Goal: Information Seeking & Learning: Learn about a topic

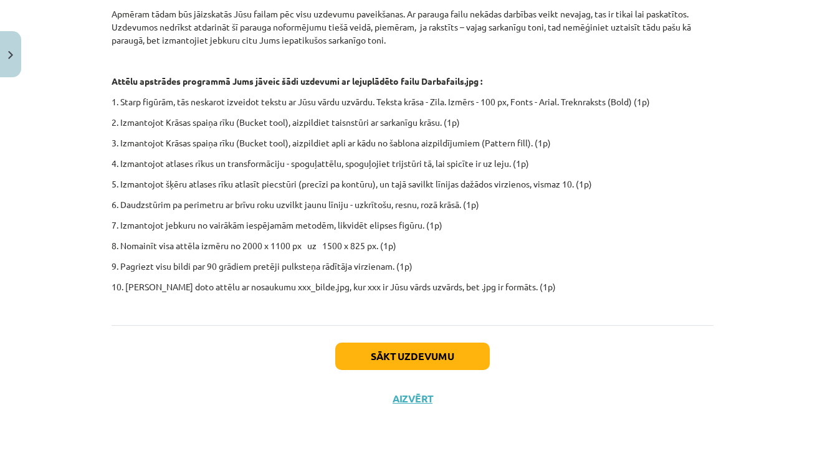
scroll to position [404, 0]
click at [450, 356] on button "Sākt uzdevumu" at bounding box center [412, 356] width 154 height 27
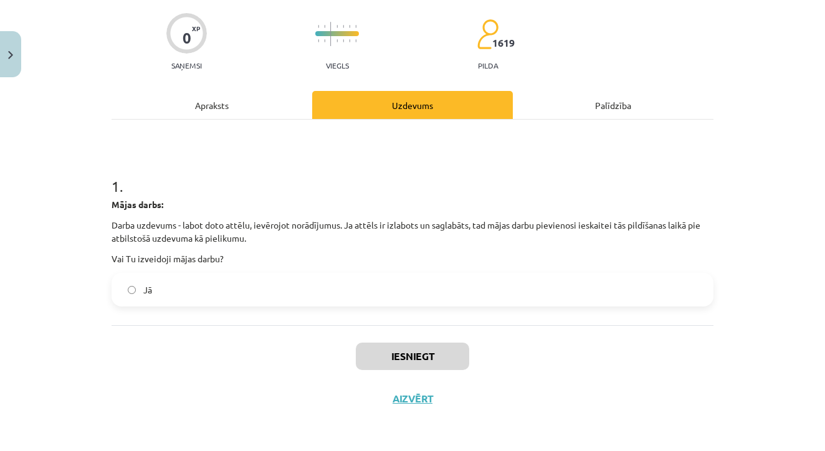
scroll to position [94, 0]
click at [212, 274] on label "Jā" at bounding box center [412, 289] width 599 height 31
click at [417, 352] on button "Iesniegt" at bounding box center [412, 356] width 113 height 27
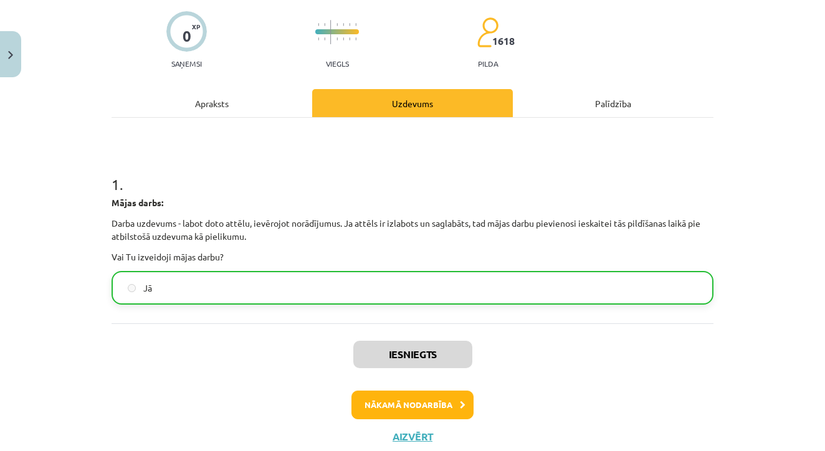
click at [405, 407] on button "Nākamā nodarbība" at bounding box center [412, 405] width 122 height 29
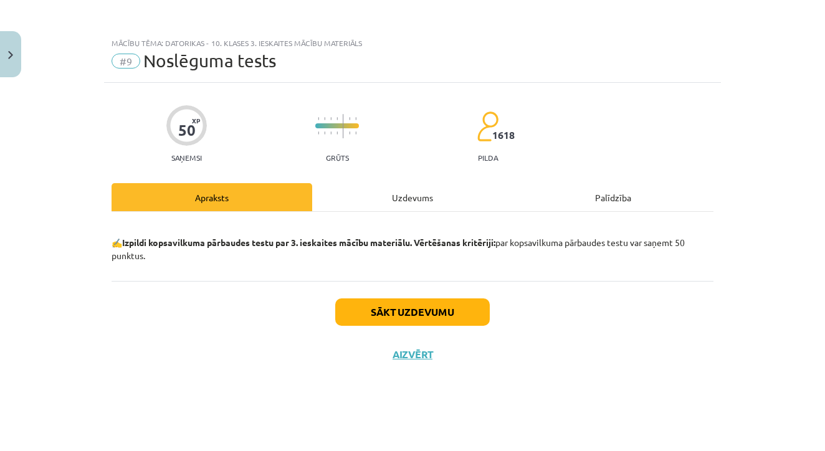
click at [434, 307] on button "Sākt uzdevumu" at bounding box center [412, 311] width 154 height 27
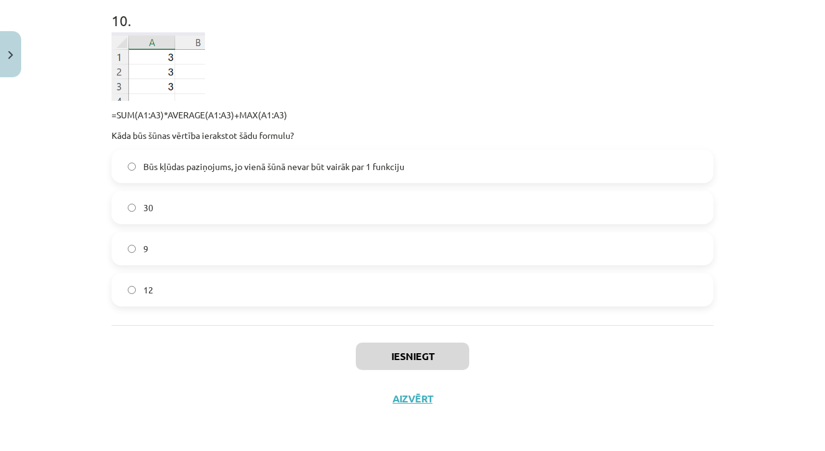
scroll to position [1152, 0]
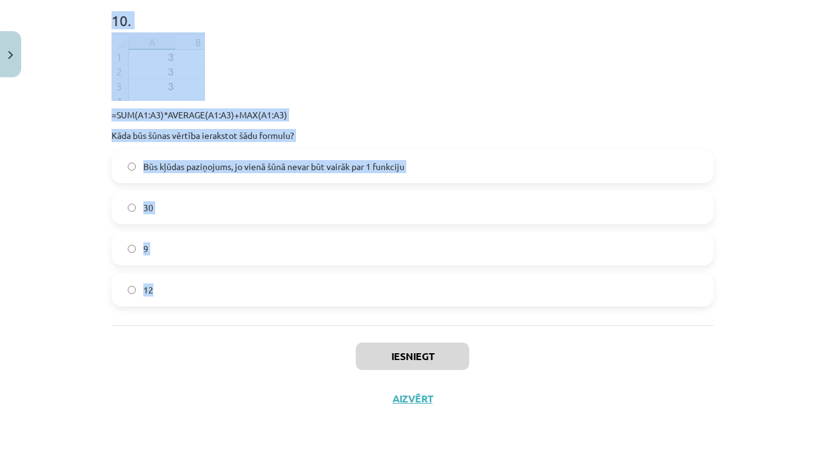
drag, startPoint x: 111, startPoint y: 168, endPoint x: 187, endPoint y: 288, distance: 141.9
copy form "Lore ip dol si ametcons adipi elitse? $DO85 EI$75 TE34 $IN$71 9 . Utla Etdo ma …"
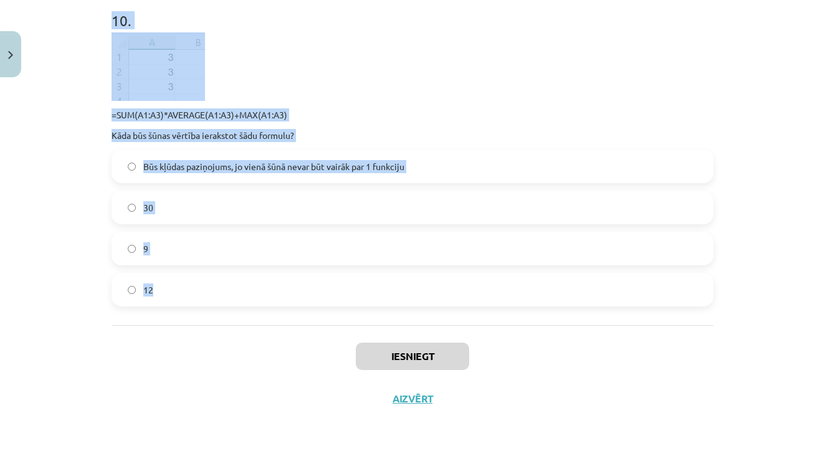
click at [740, 257] on div "Mācību tēma: Datorikas - 10. klases 3. ieskaites mācību materiāls #9 Noslēguma …" at bounding box center [412, 225] width 825 height 451
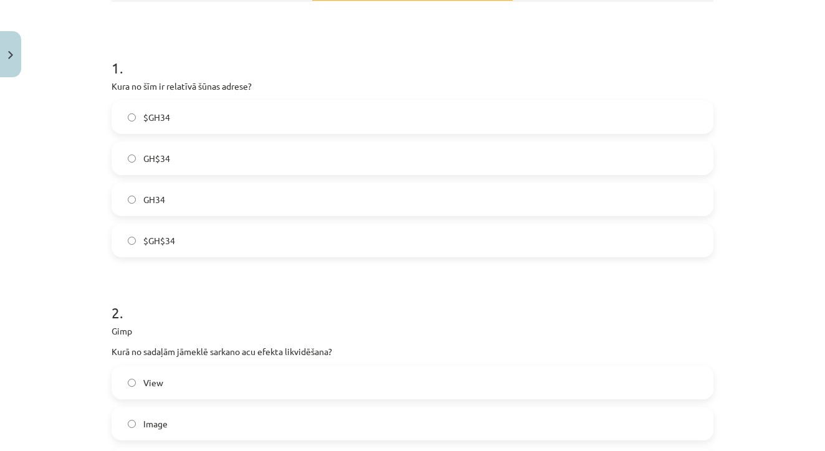
scroll to position [212, 0]
click at [194, 197] on label "GH34" at bounding box center [412, 197] width 599 height 31
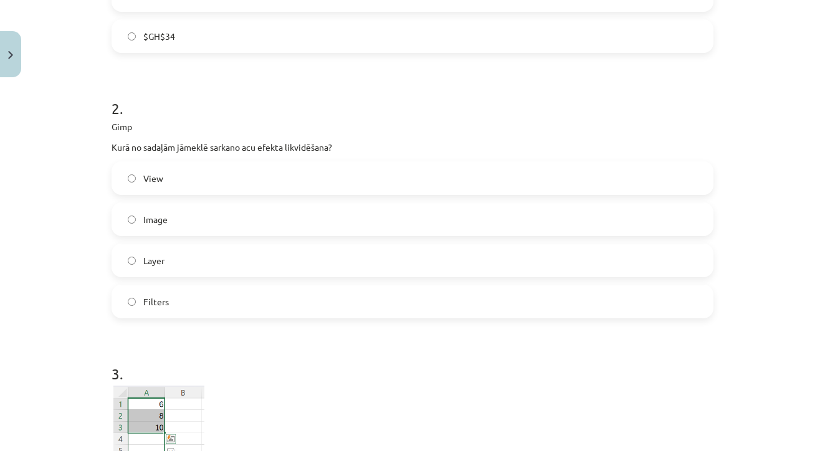
scroll to position [419, 0]
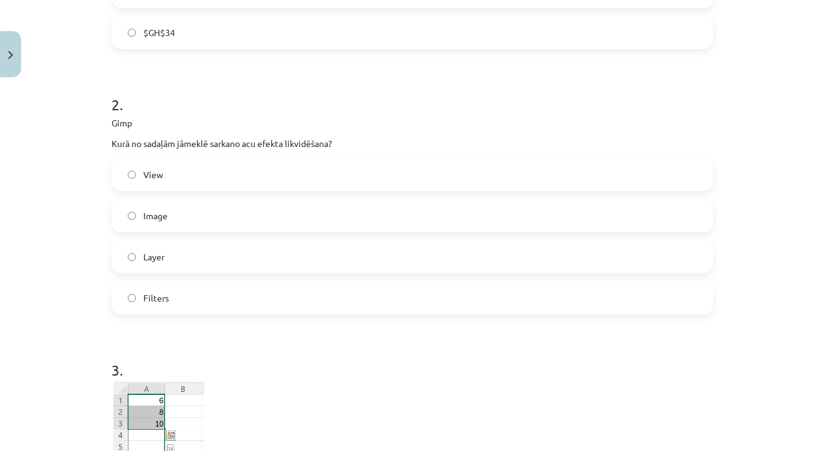
click at [169, 285] on label "Filters" at bounding box center [412, 297] width 599 height 31
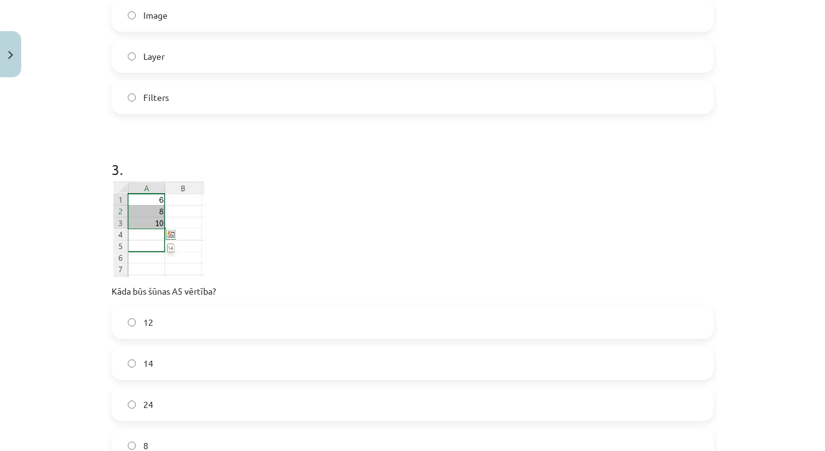
scroll to position [694, 0]
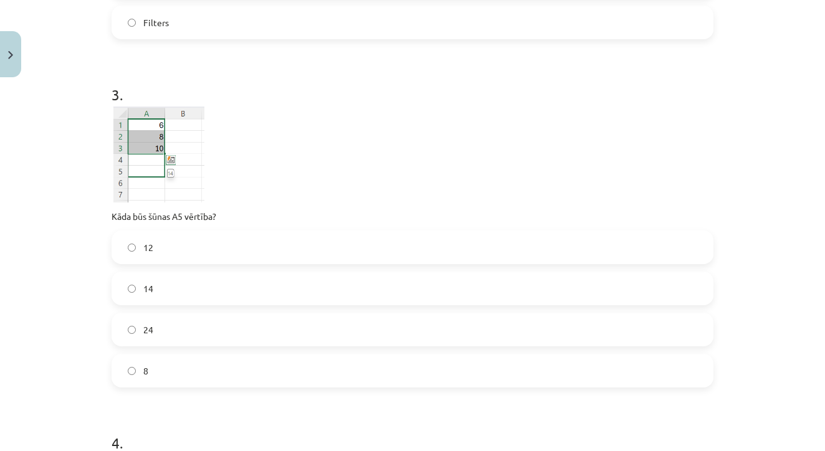
click at [169, 285] on label "14" at bounding box center [412, 288] width 599 height 31
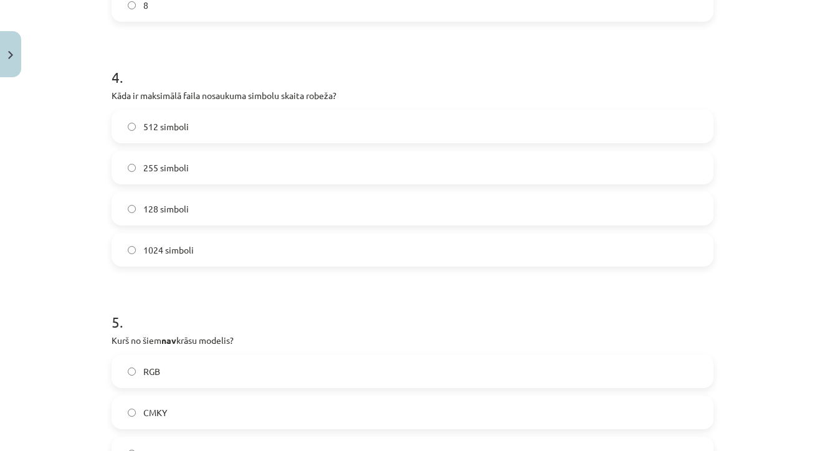
scroll to position [1072, 0]
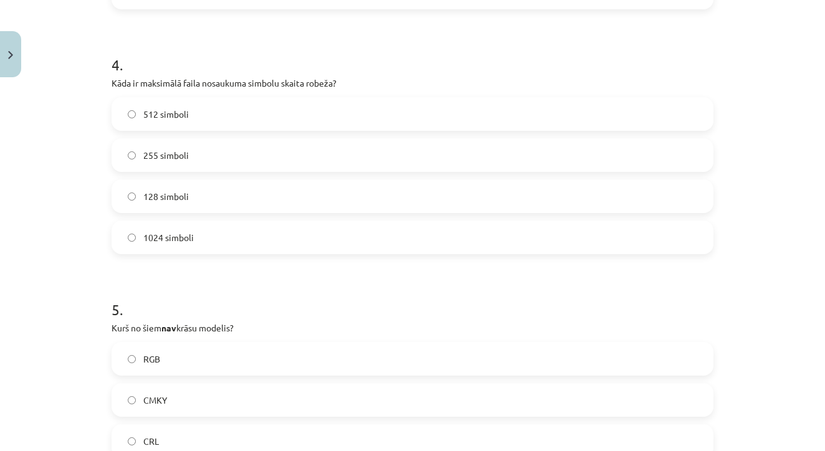
click at [240, 159] on label "255 simboli" at bounding box center [412, 155] width 599 height 31
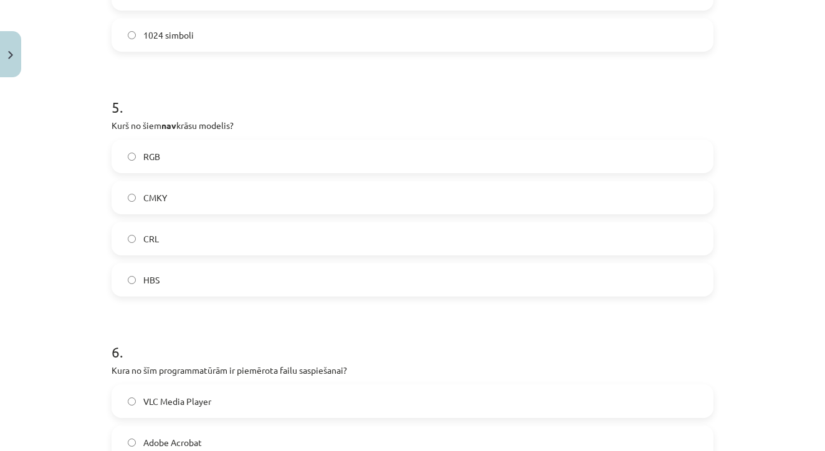
scroll to position [1276, 0]
click at [195, 234] on label "CRL" at bounding box center [412, 236] width 599 height 31
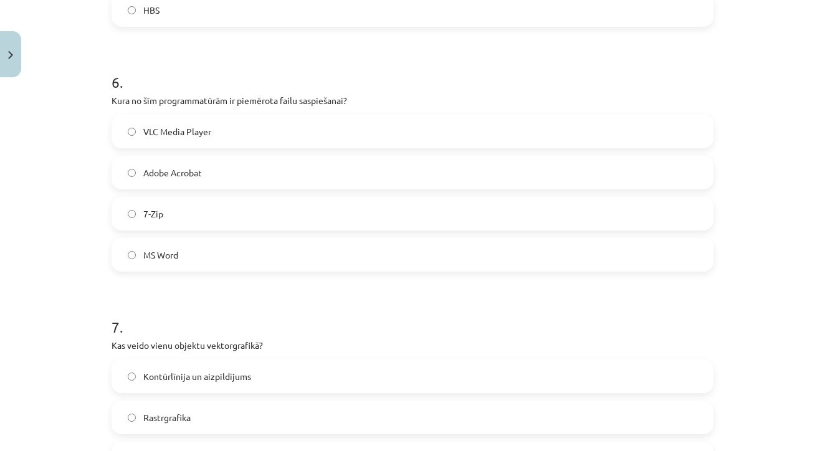
scroll to position [1546, 0]
click at [182, 206] on label "7-Zip" at bounding box center [412, 211] width 599 height 31
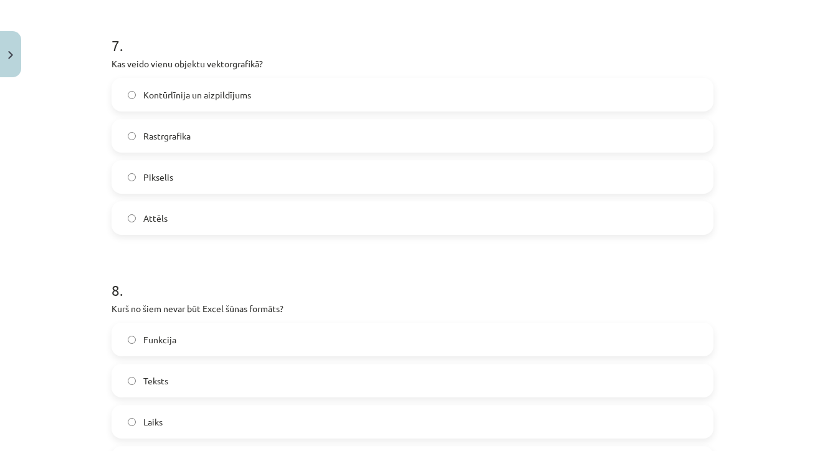
scroll to position [1832, 0]
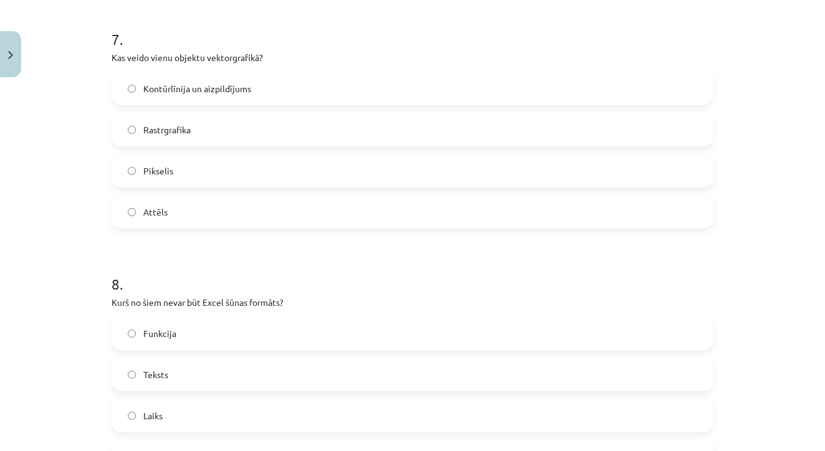
click at [193, 109] on div "Kontūrlīnija un aizpildījums Rastrgrafika Pikselis Attēls" at bounding box center [412, 150] width 602 height 157
click at [202, 82] on span "Kontūrlīnija un aizpildījums" at bounding box center [197, 88] width 108 height 13
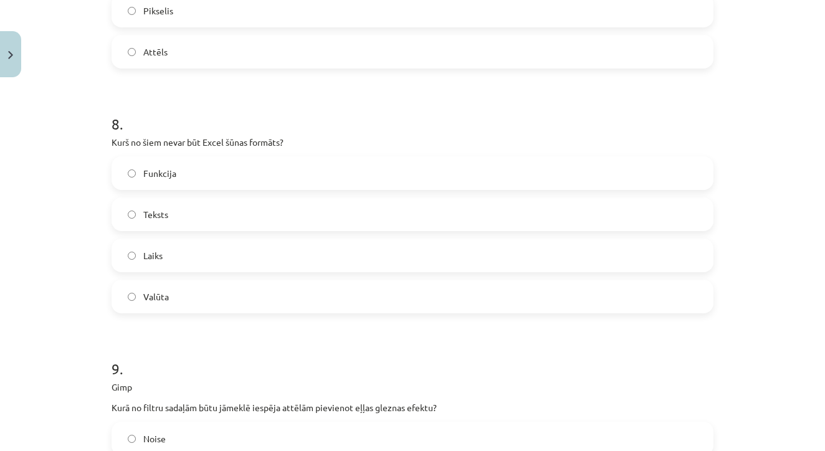
scroll to position [2006, 0]
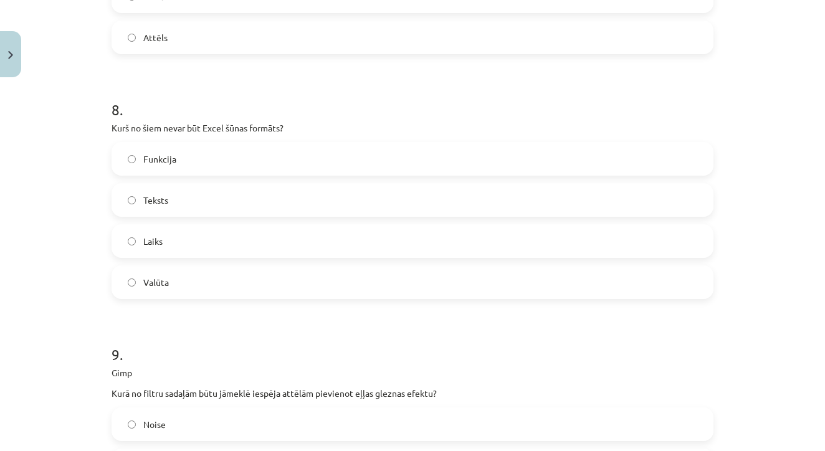
click at [190, 169] on label "Funkcija" at bounding box center [412, 158] width 599 height 31
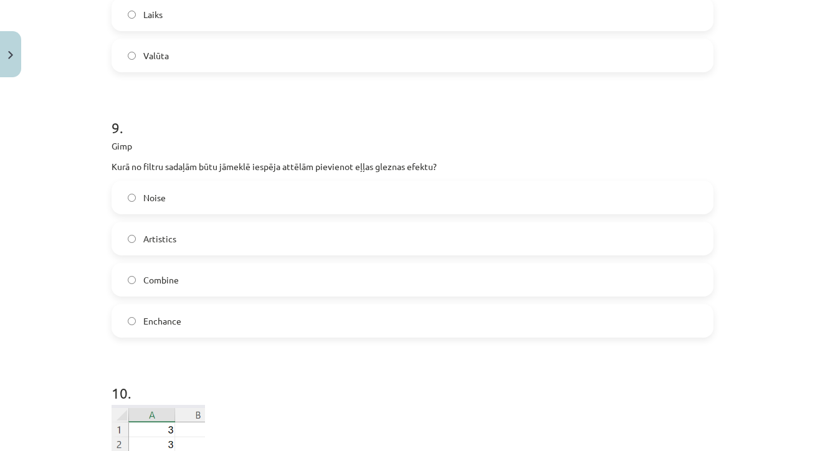
scroll to position [2240, 0]
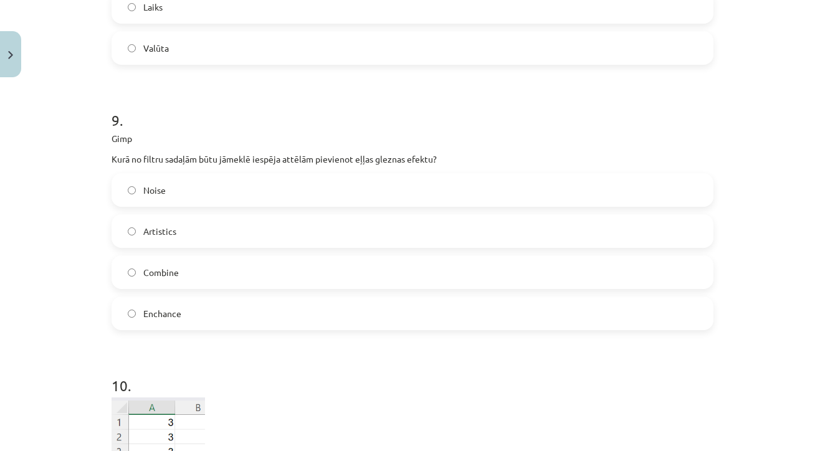
click at [211, 236] on label "Artistics" at bounding box center [412, 231] width 599 height 31
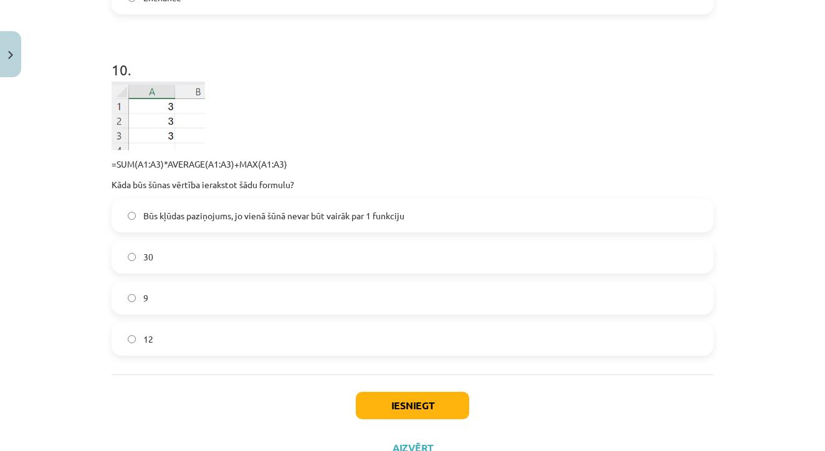
scroll to position [2558, 0]
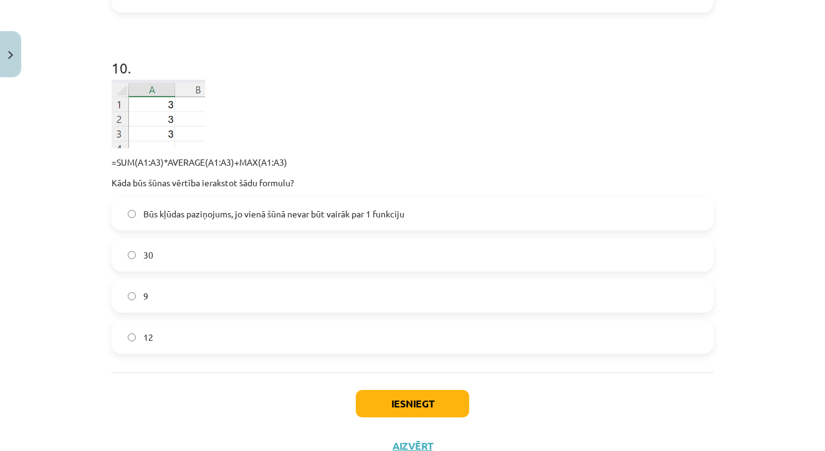
click at [161, 253] on label "30" at bounding box center [412, 254] width 599 height 31
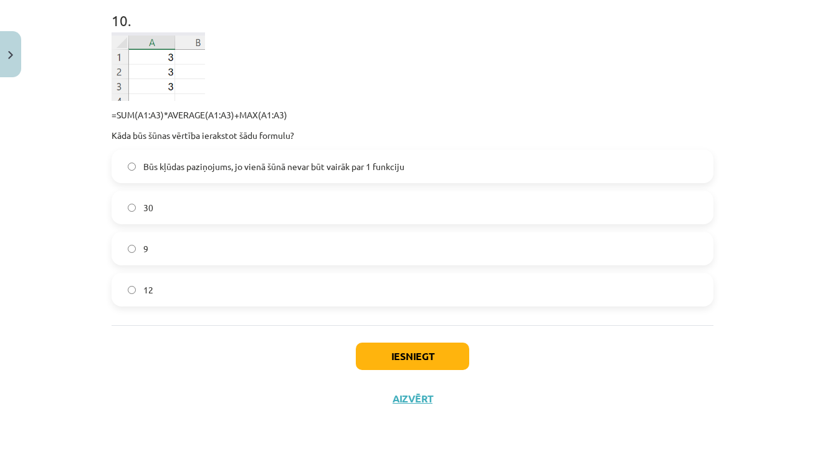
scroll to position [2607, 0]
click at [465, 360] on button "Iesniegt" at bounding box center [412, 356] width 113 height 27
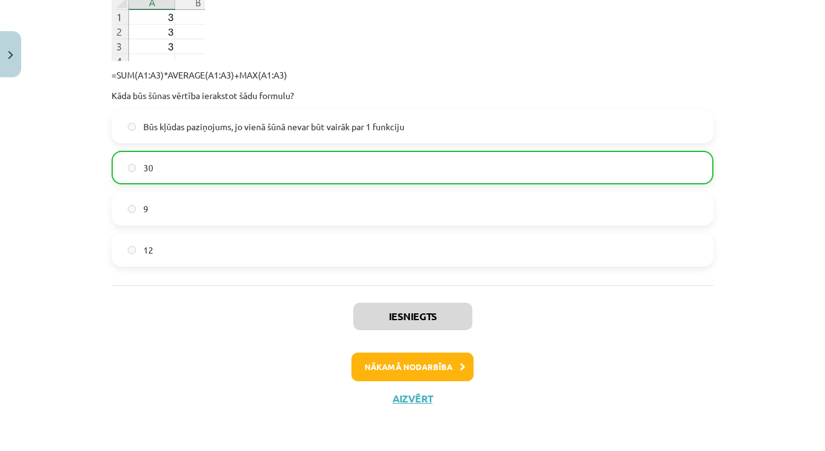
scroll to position [2647, 0]
click at [450, 363] on button "Nākamā nodarbība" at bounding box center [412, 367] width 122 height 29
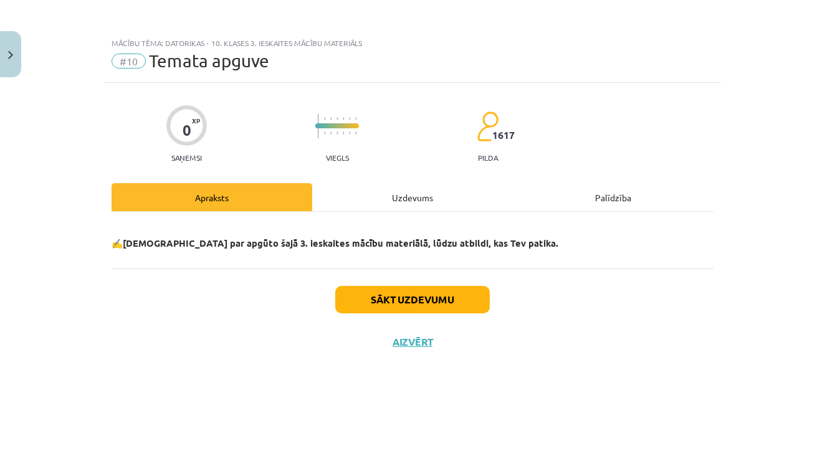
scroll to position [0, 0]
click at [441, 295] on button "Sākt uzdevumu" at bounding box center [412, 299] width 154 height 27
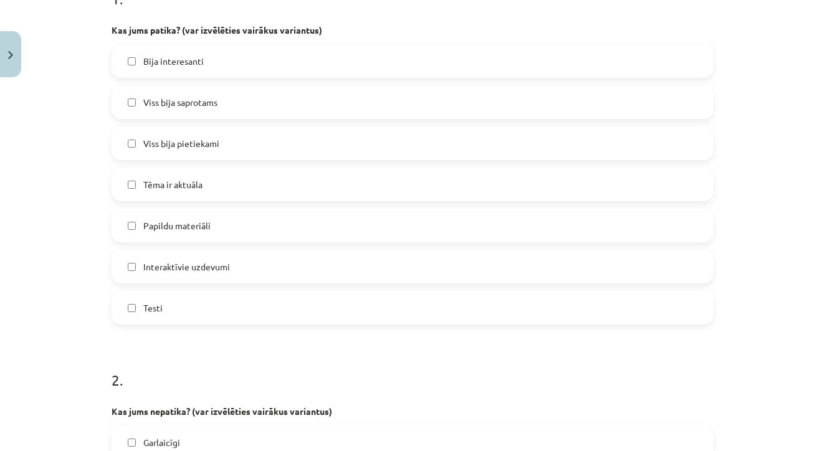
scroll to position [283, 0]
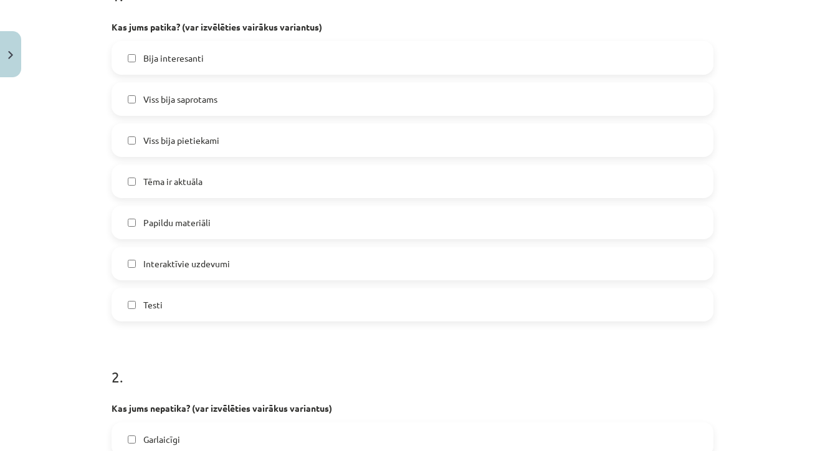
click at [228, 139] on label "Viss bija pietiekami" at bounding box center [412, 140] width 599 height 31
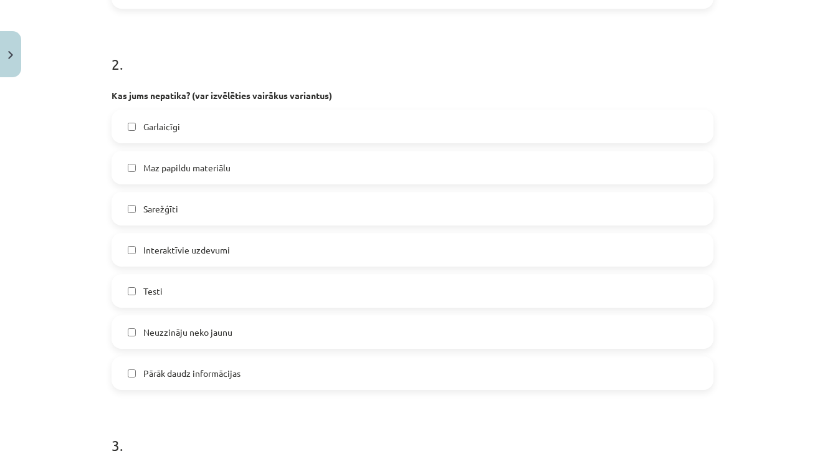
scroll to position [624, 0]
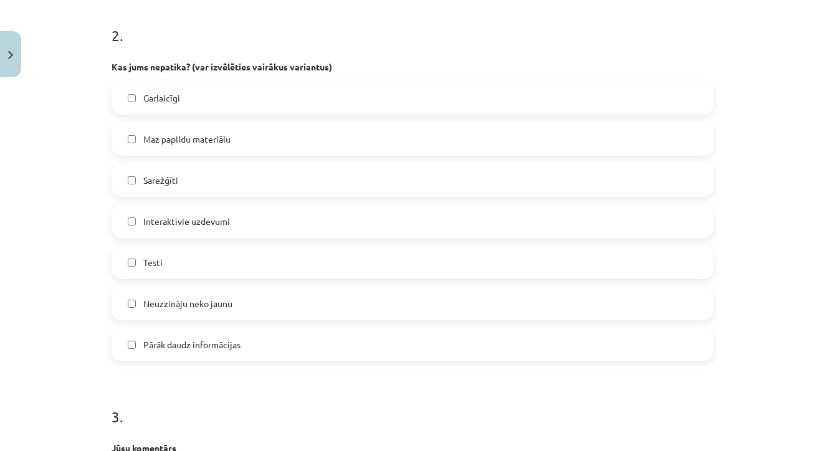
click at [204, 165] on label "Sarežģīti" at bounding box center [412, 179] width 599 height 31
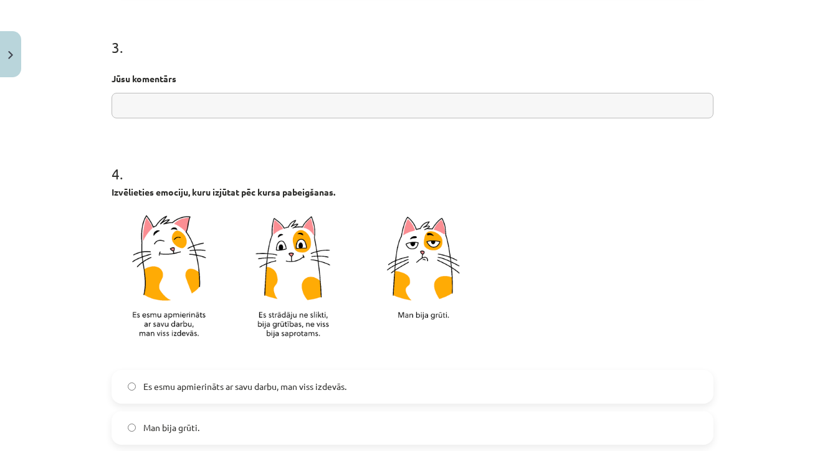
scroll to position [1013, 0]
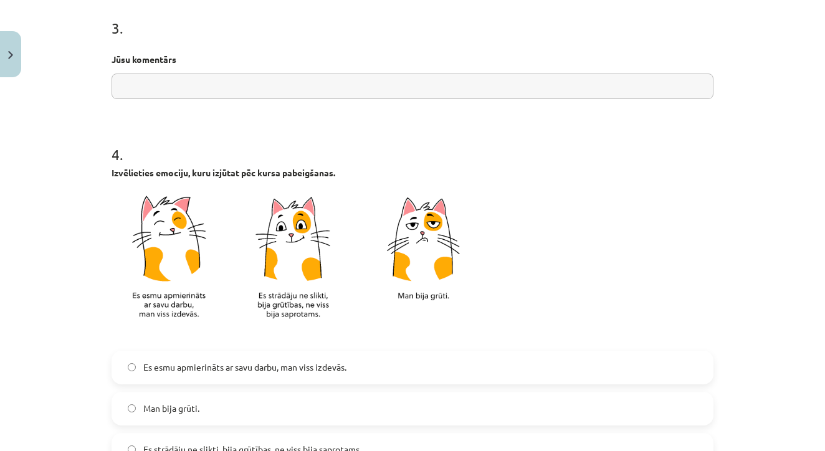
click at [254, 75] on input "text" at bounding box center [412, 86] width 602 height 26
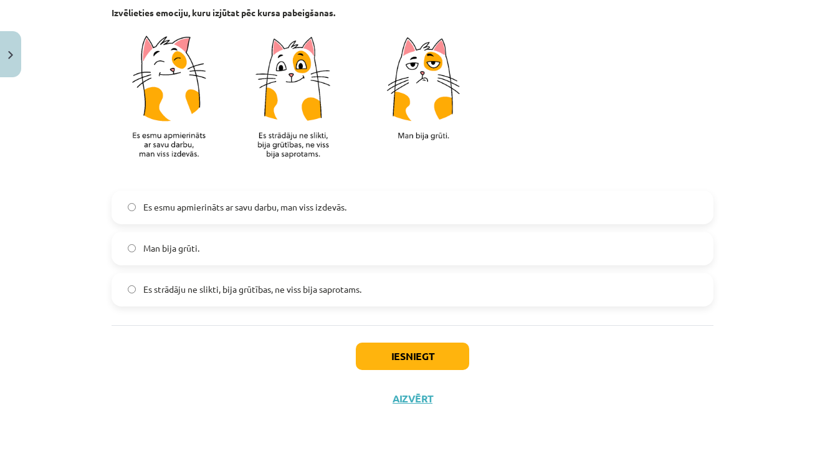
scroll to position [1175, 0]
type input "**********"
click at [184, 295] on label "Es strādāju ne slikti, bija grūtības, ne viss bija saprotams." at bounding box center [412, 289] width 599 height 31
click at [390, 346] on button "Iesniegt" at bounding box center [412, 356] width 113 height 27
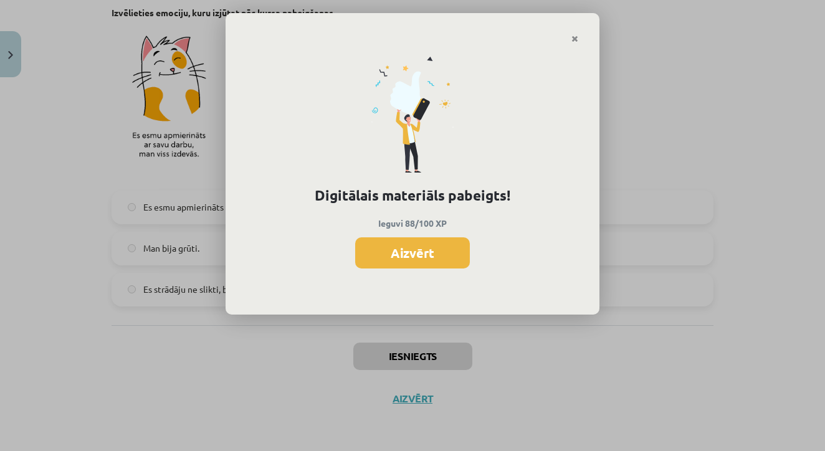
scroll to position [1124, 0]
click at [415, 267] on button "Aizvērt" at bounding box center [412, 252] width 115 height 31
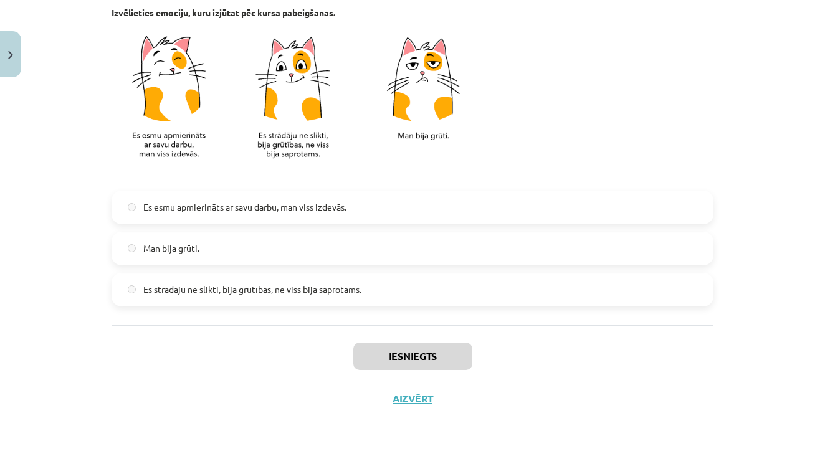
click at [11, 64] on button "Close" at bounding box center [10, 54] width 21 height 46
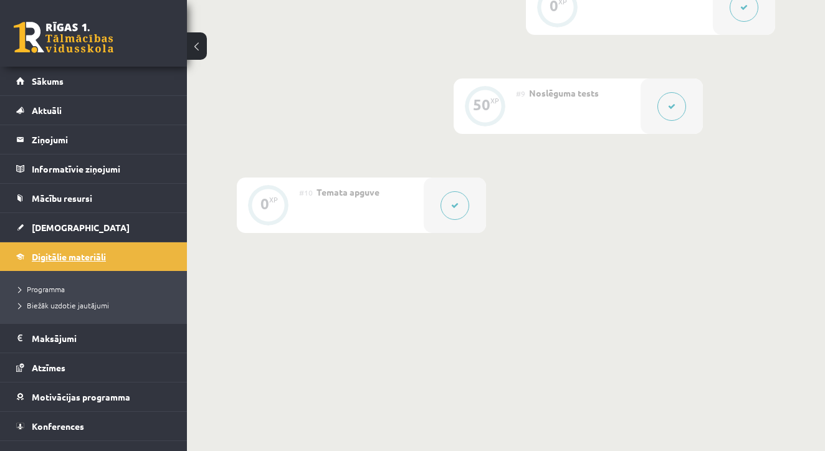
click at [52, 259] on span "Digitālie materiāli" at bounding box center [69, 256] width 74 height 11
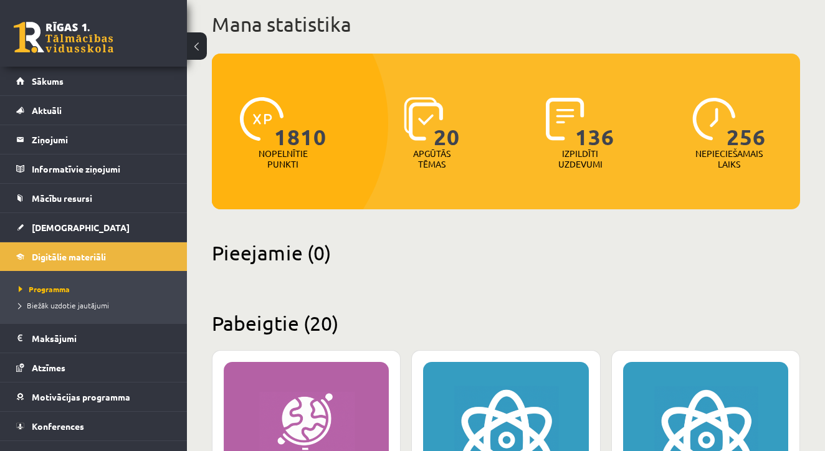
scroll to position [83, 0]
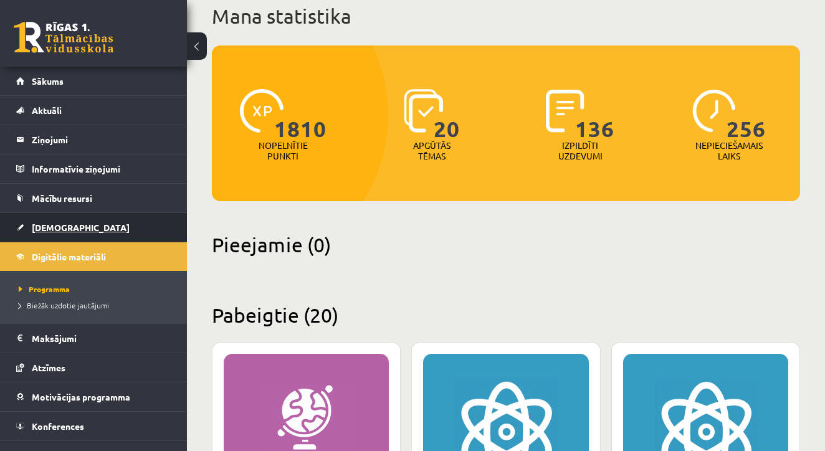
click at [48, 229] on span "[DEMOGRAPHIC_DATA]" at bounding box center [81, 227] width 98 height 11
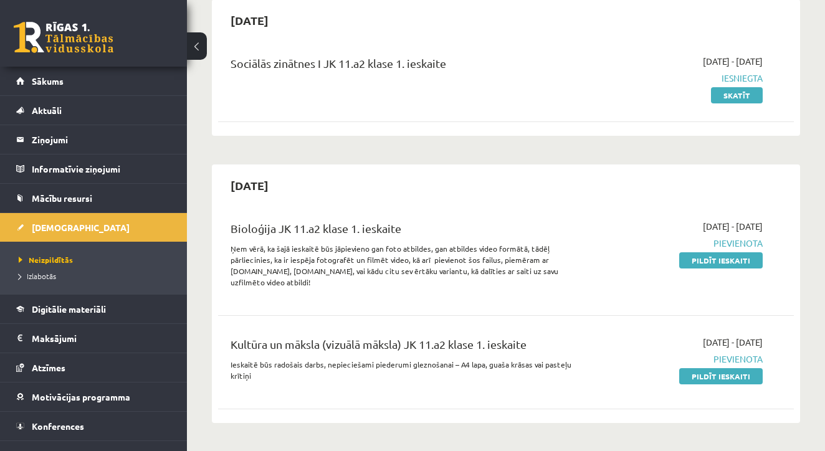
scroll to position [138, 0]
